Goal: Navigation & Orientation: Understand site structure

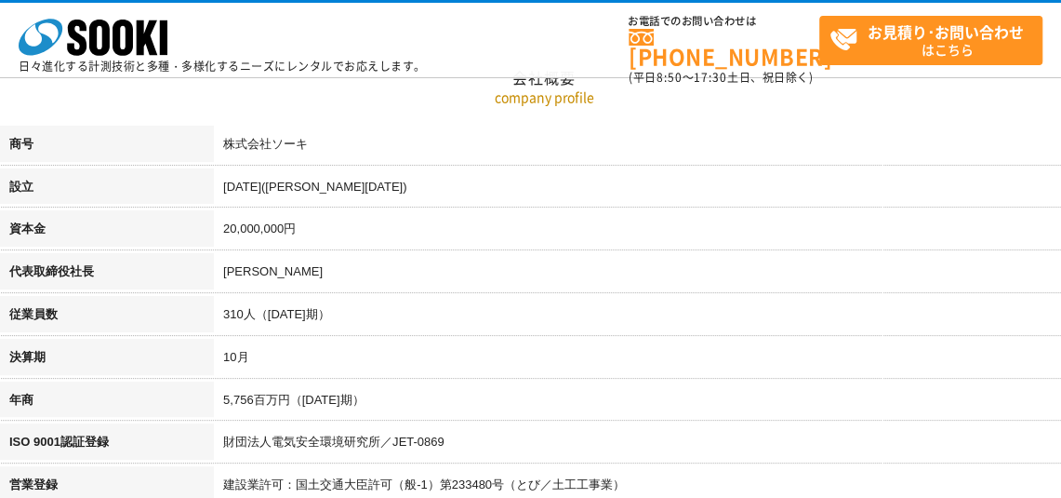
scroll to position [465, 0]
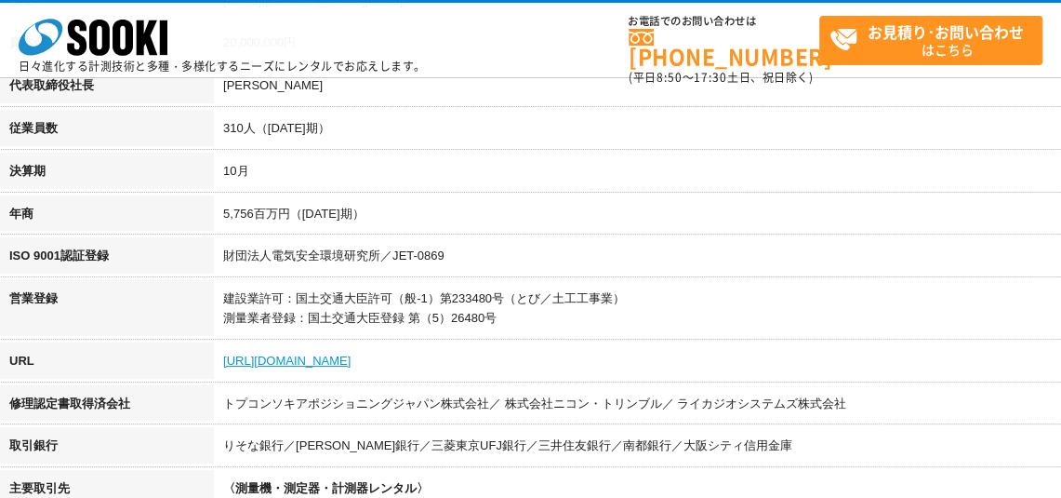
click at [331, 362] on link "[URL][DOMAIN_NAME]" at bounding box center [286, 360] width 127 height 14
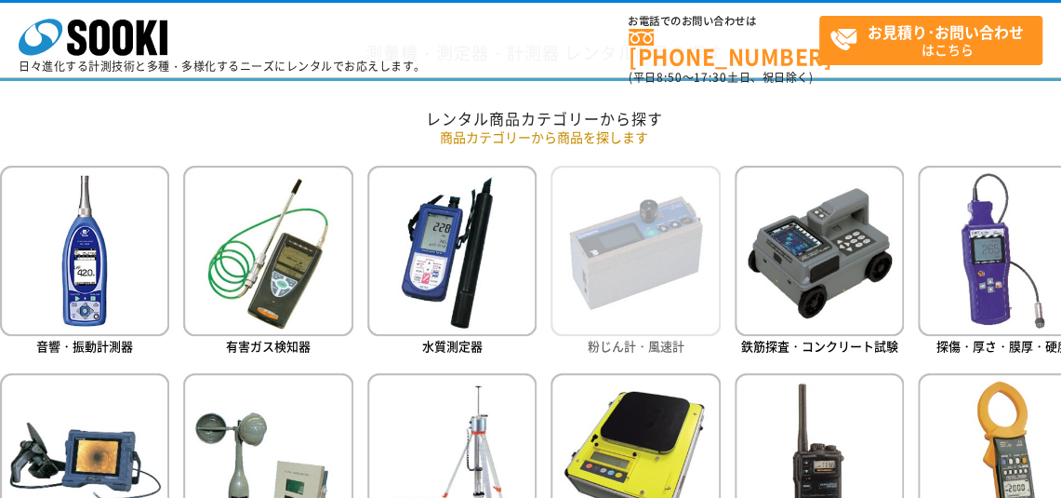
scroll to position [744, 0]
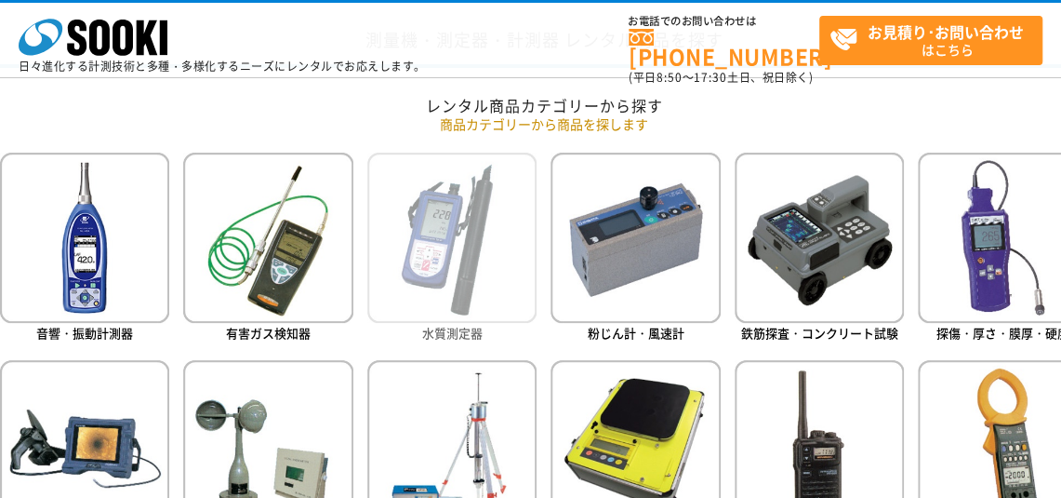
click at [434, 297] on img at bounding box center [451, 237] width 169 height 169
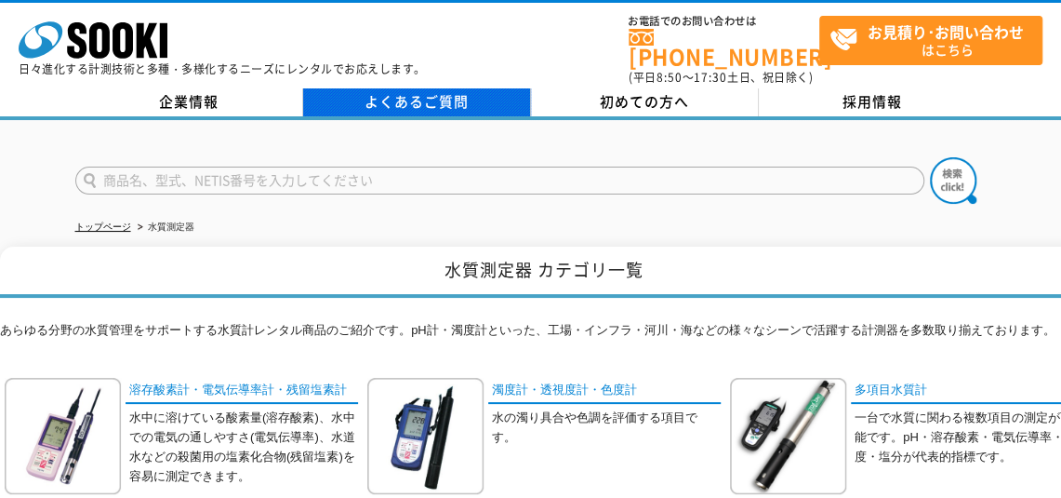
click at [428, 91] on link "よくあるご質問" at bounding box center [417, 102] width 228 height 28
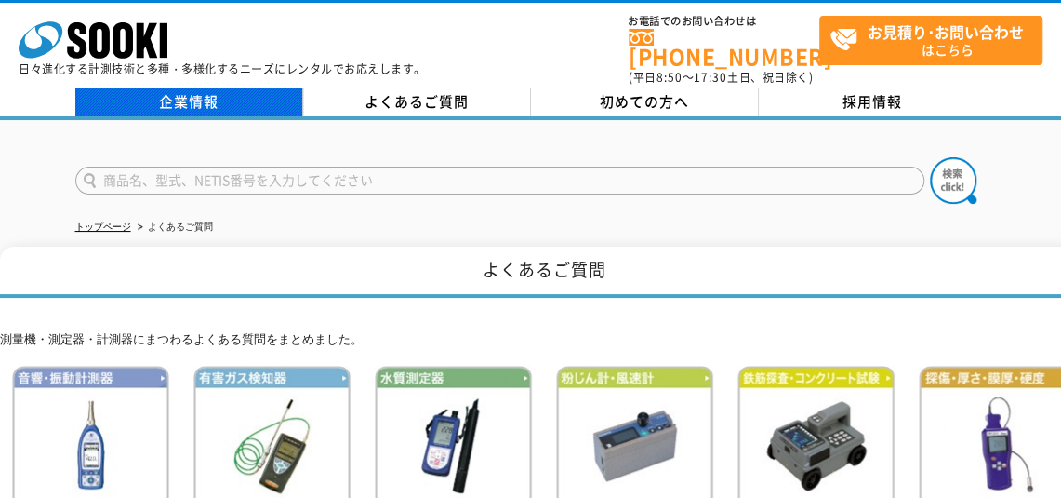
click at [201, 88] on link "企業情報" at bounding box center [189, 102] width 228 height 28
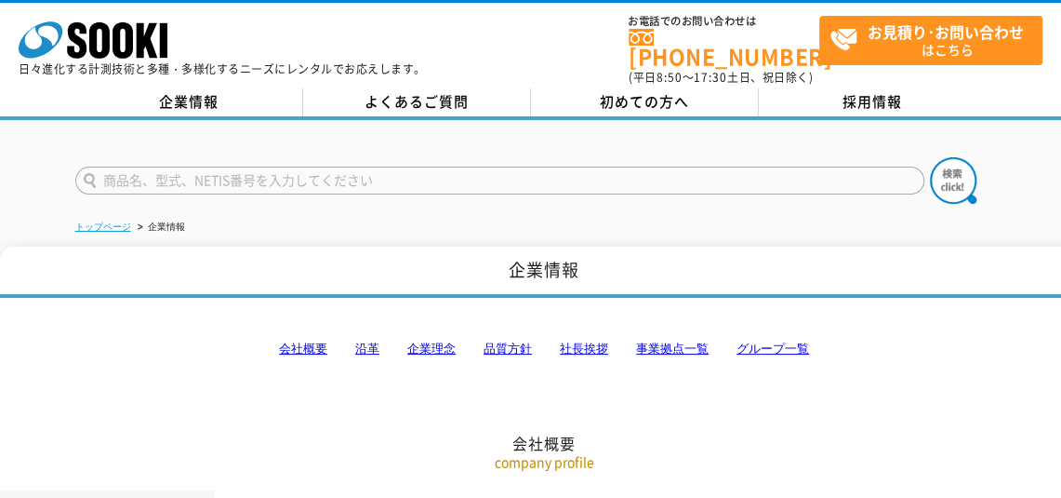
click at [104, 221] on link "トップページ" at bounding box center [103, 226] width 56 height 10
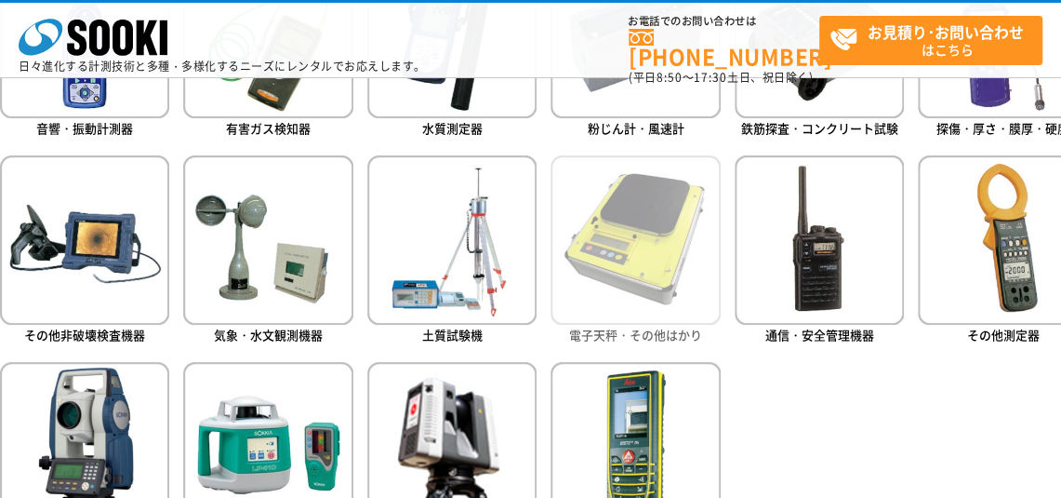
scroll to position [1023, 0]
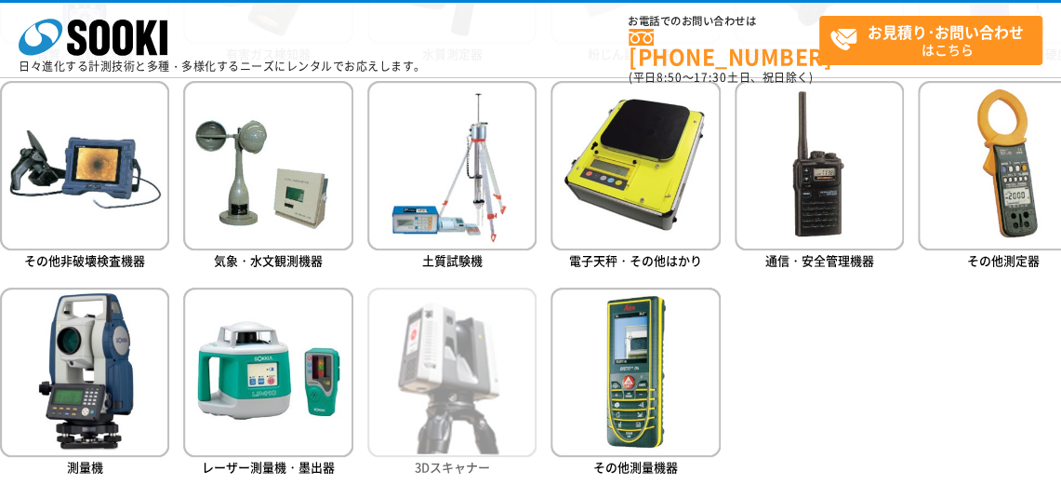
drag, startPoint x: 595, startPoint y: 341, endPoint x: 485, endPoint y: 347, distance: 109.9
click at [485, 347] on img at bounding box center [451, 371] width 169 height 169
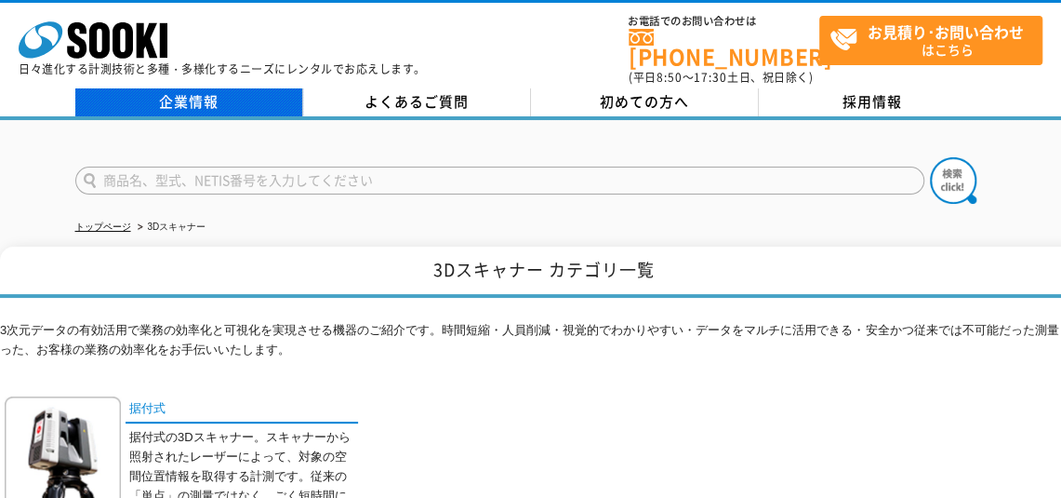
click at [184, 92] on link "企業情報" at bounding box center [189, 102] width 228 height 28
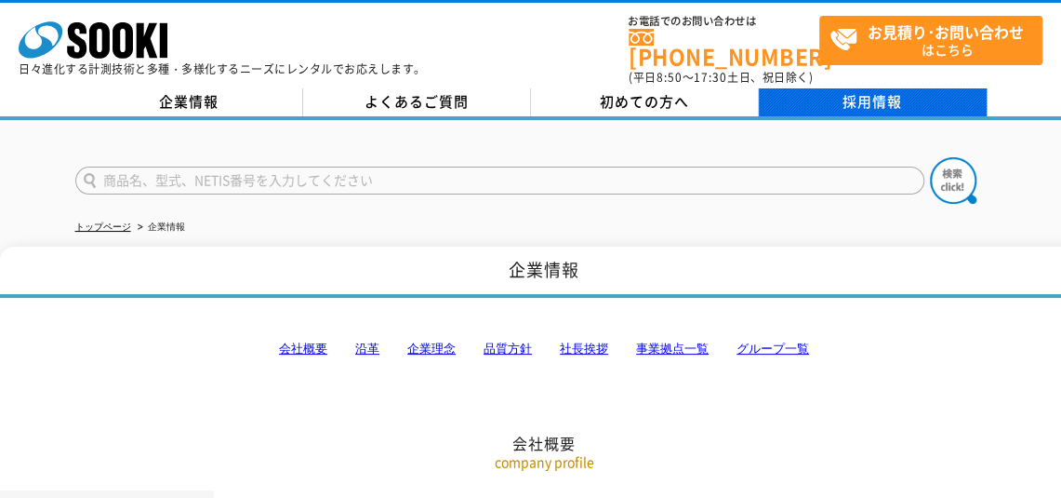
click at [848, 96] on link "採用情報" at bounding box center [873, 102] width 228 height 28
